Goal: Navigation & Orientation: Find specific page/section

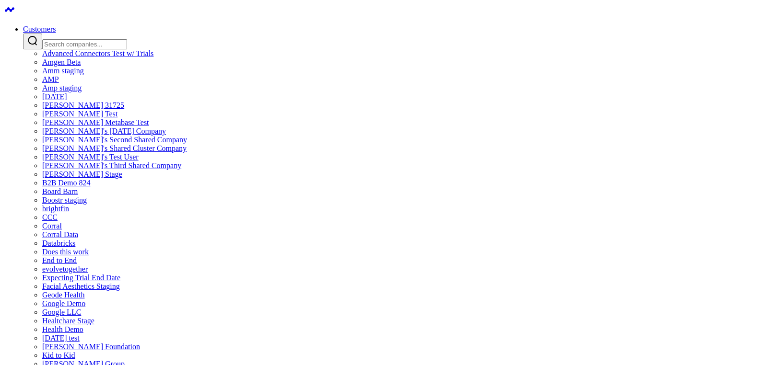
click at [56, 25] on link "Customers" at bounding box center [39, 29] width 33 height 8
click at [87, 196] on link "Boostr staging" at bounding box center [64, 200] width 45 height 8
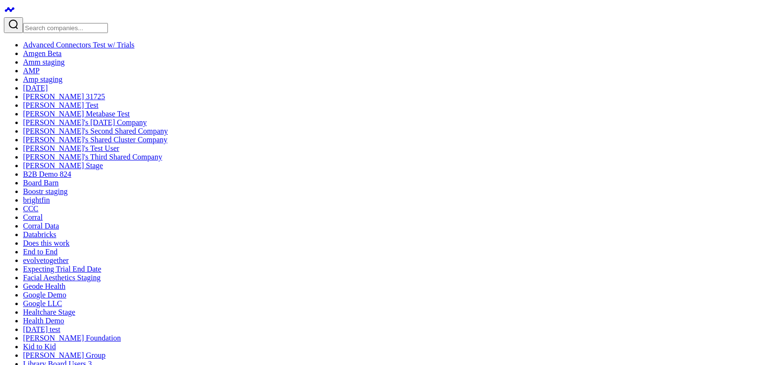
click at [70, 239] on link "Does this work" at bounding box center [46, 243] width 47 height 8
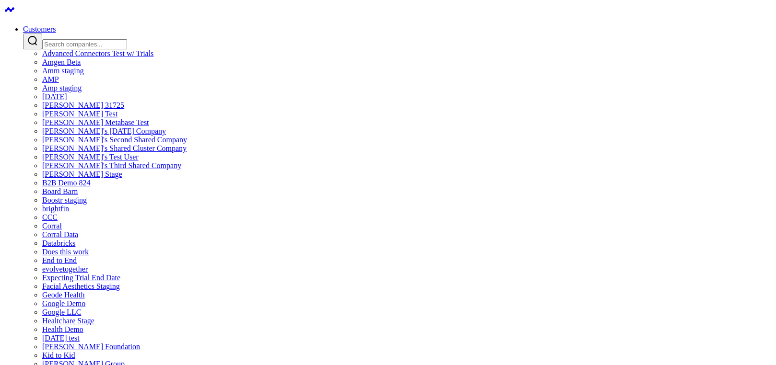
click at [56, 25] on link "Customers" at bounding box center [39, 29] width 33 height 8
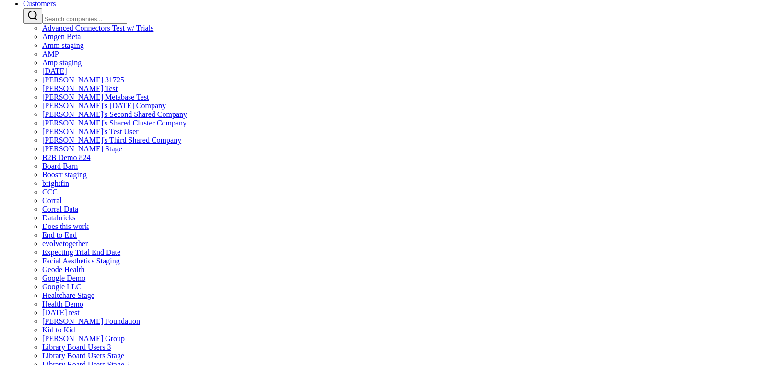
scroll to position [500, 0]
click at [85, 274] on link "Google Demo" at bounding box center [63, 278] width 43 height 8
